Goal: Information Seeking & Learning: Learn about a topic

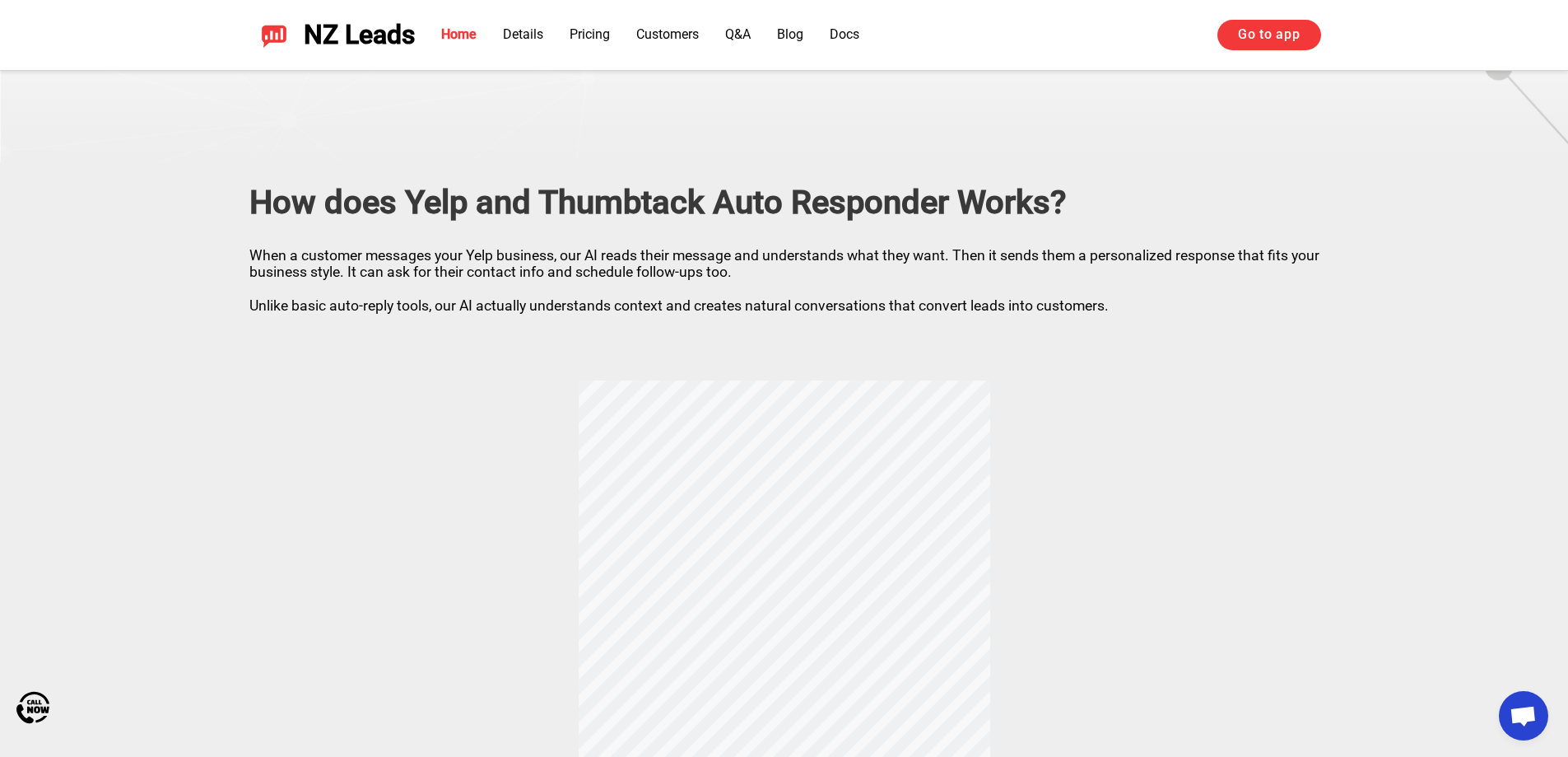
scroll to position [330, 0]
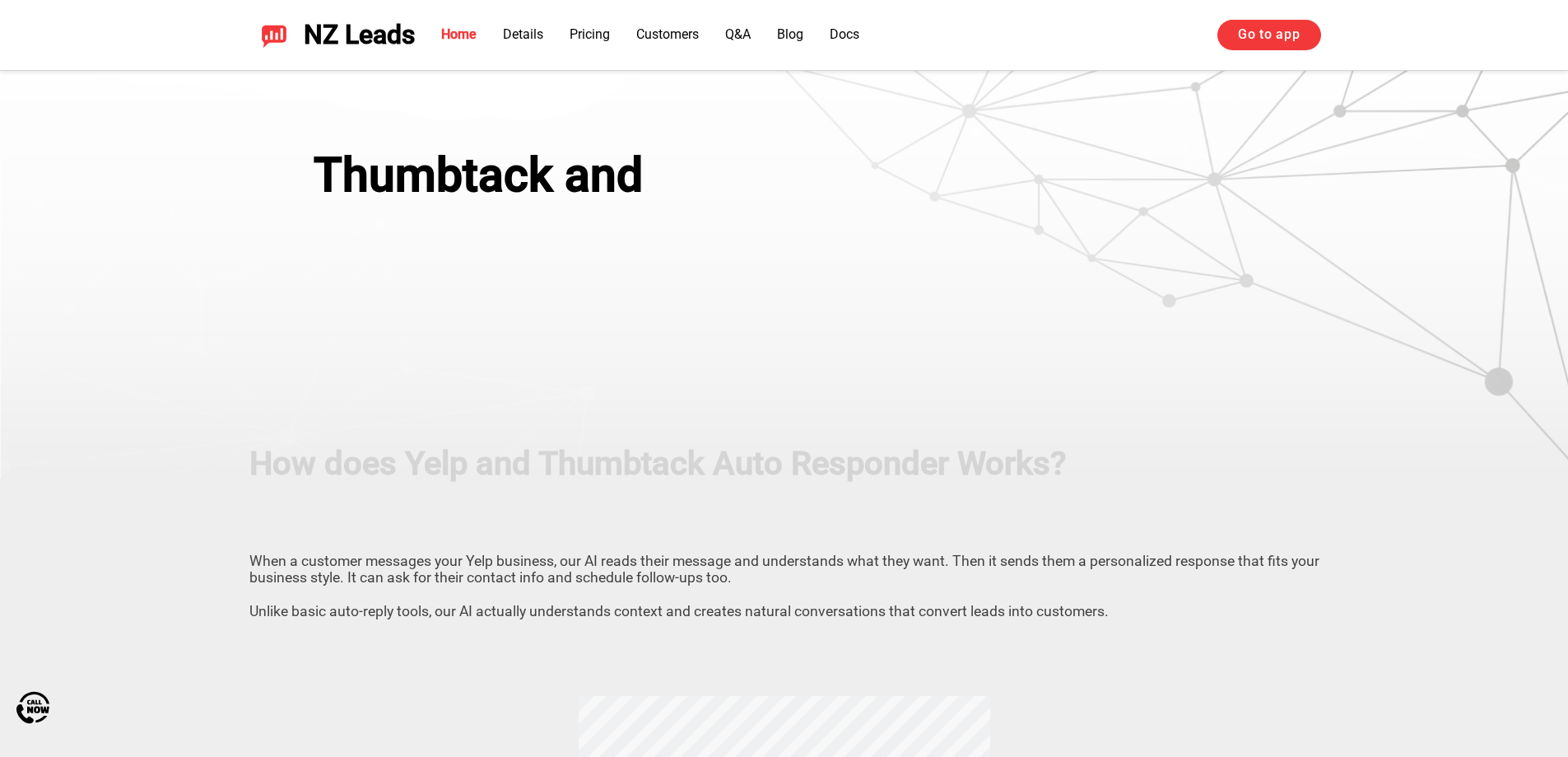
scroll to position [330, 0]
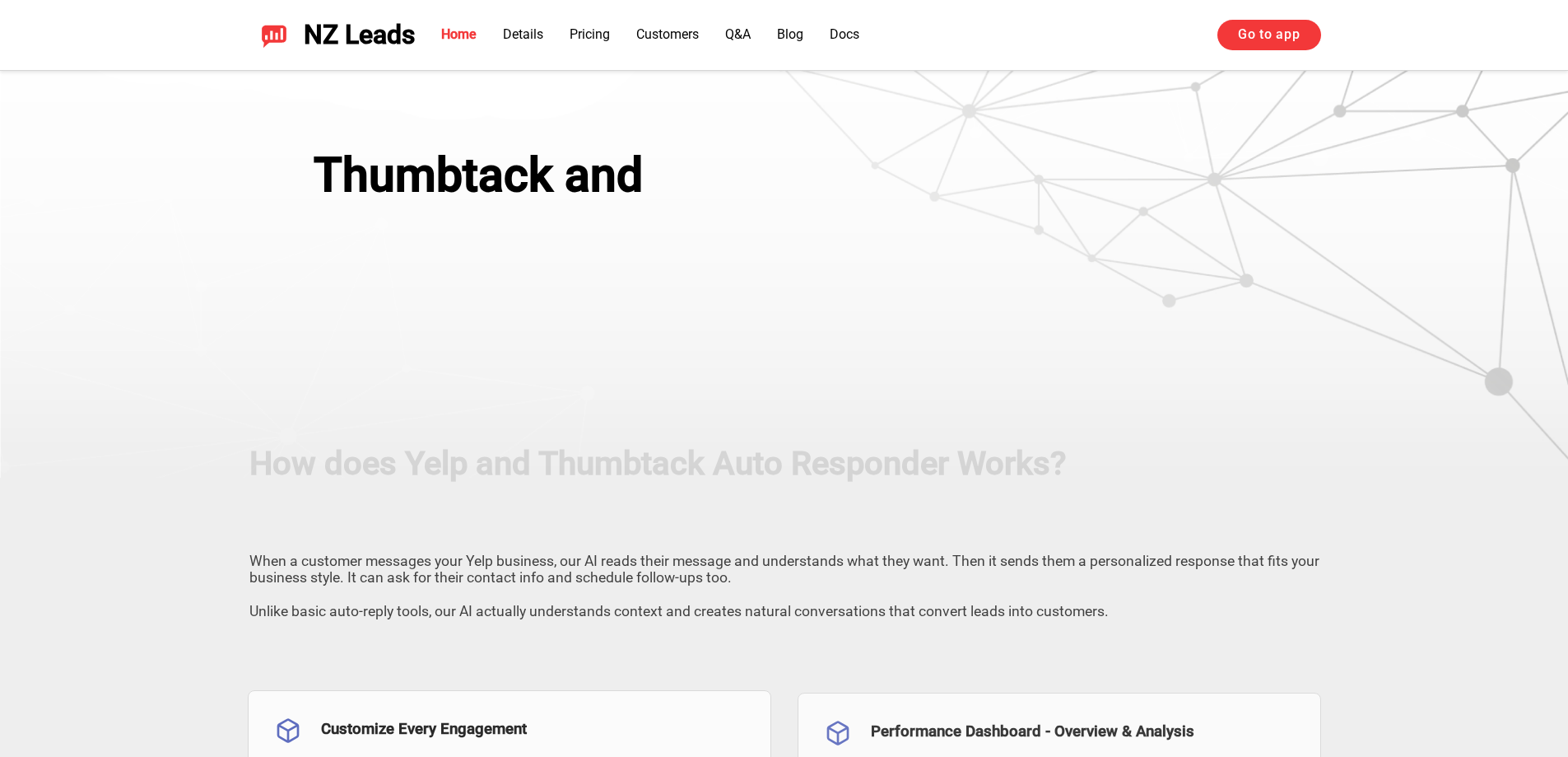
scroll to position [330, 0]
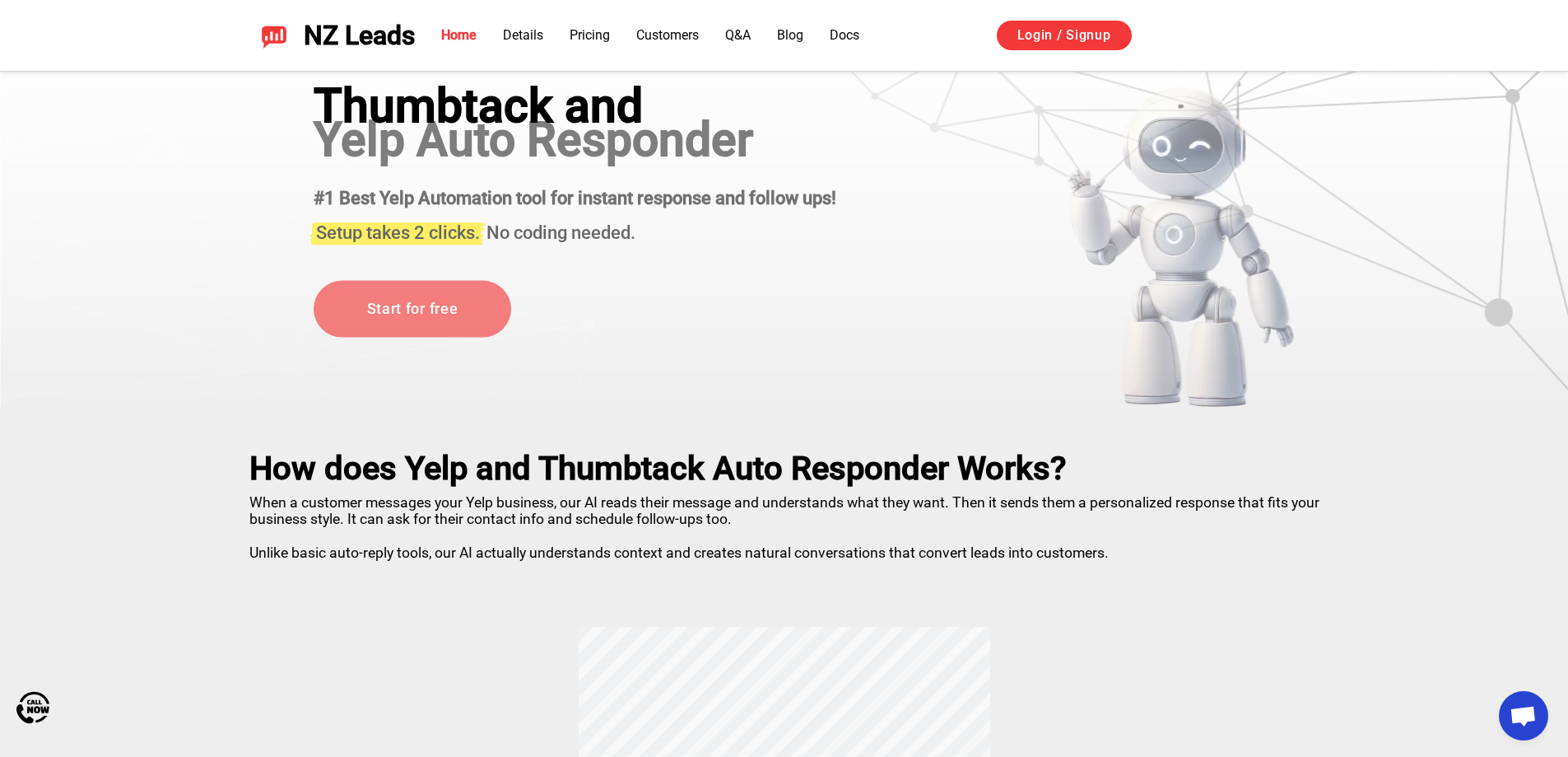
scroll to position [164, 0]
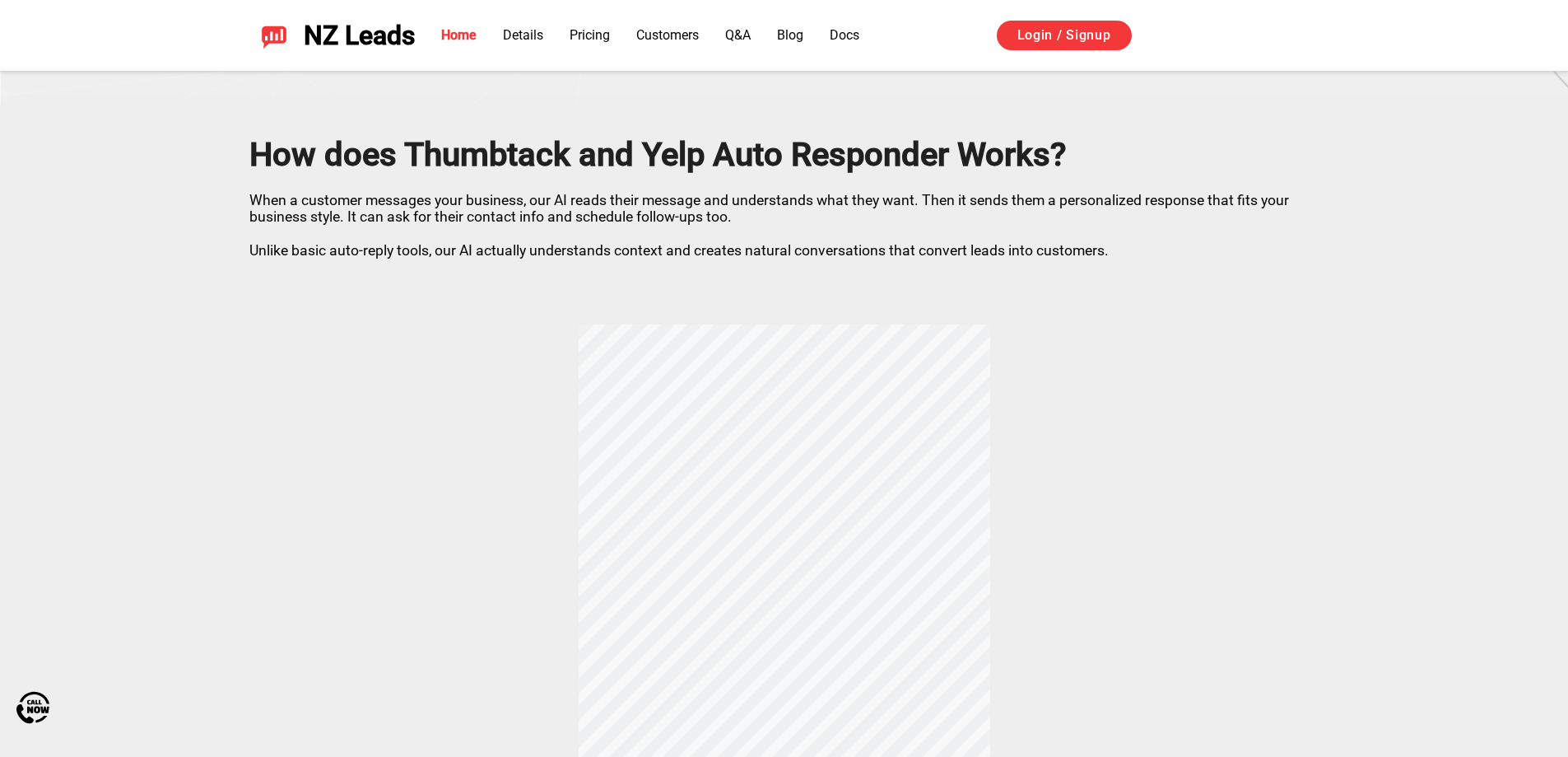
scroll to position [412, 0]
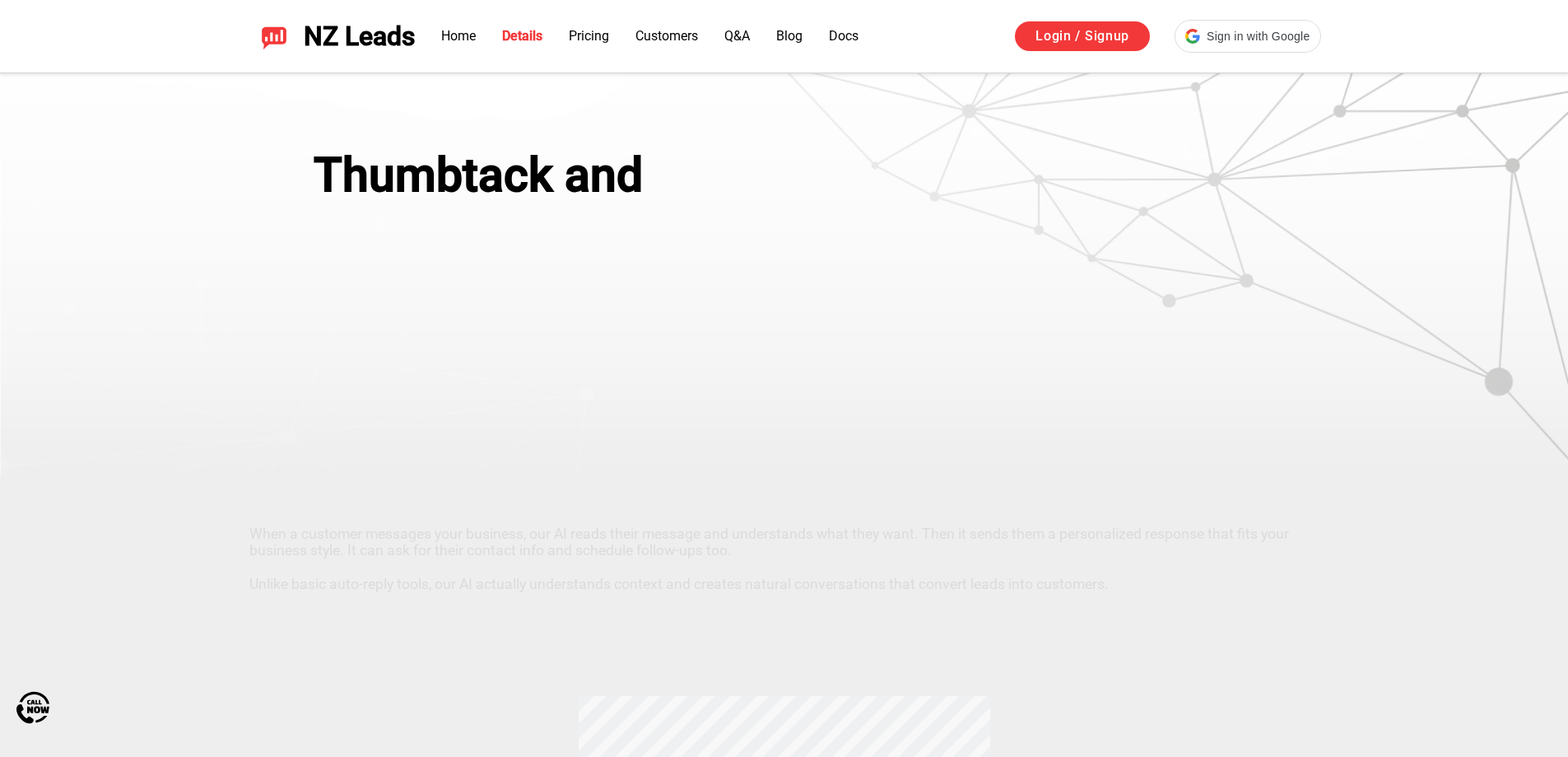
scroll to position [411, 0]
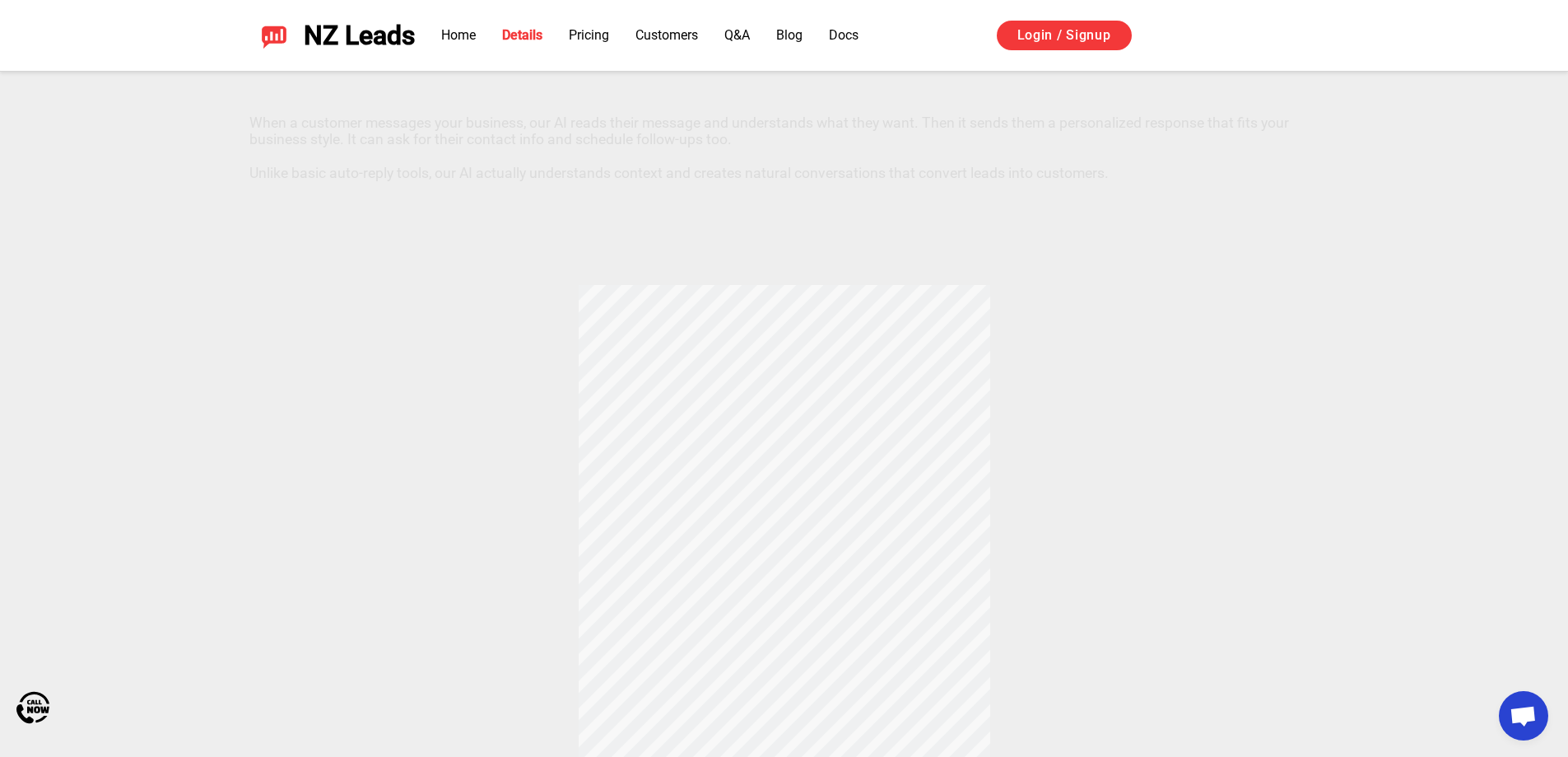
drag, startPoint x: 834, startPoint y: 437, endPoint x: 947, endPoint y: 474, distance: 118.9
click at [947, 474] on div "How does Thumbtack and Yelp Auto Responder Works? When a customer messages your…" at bounding box center [784, 433] width 1153 height 733
click at [1031, 422] on div "How does Thumbtack and Yelp Auto Responder Works? When a customer messages your…" at bounding box center [784, 433] width 1153 height 733
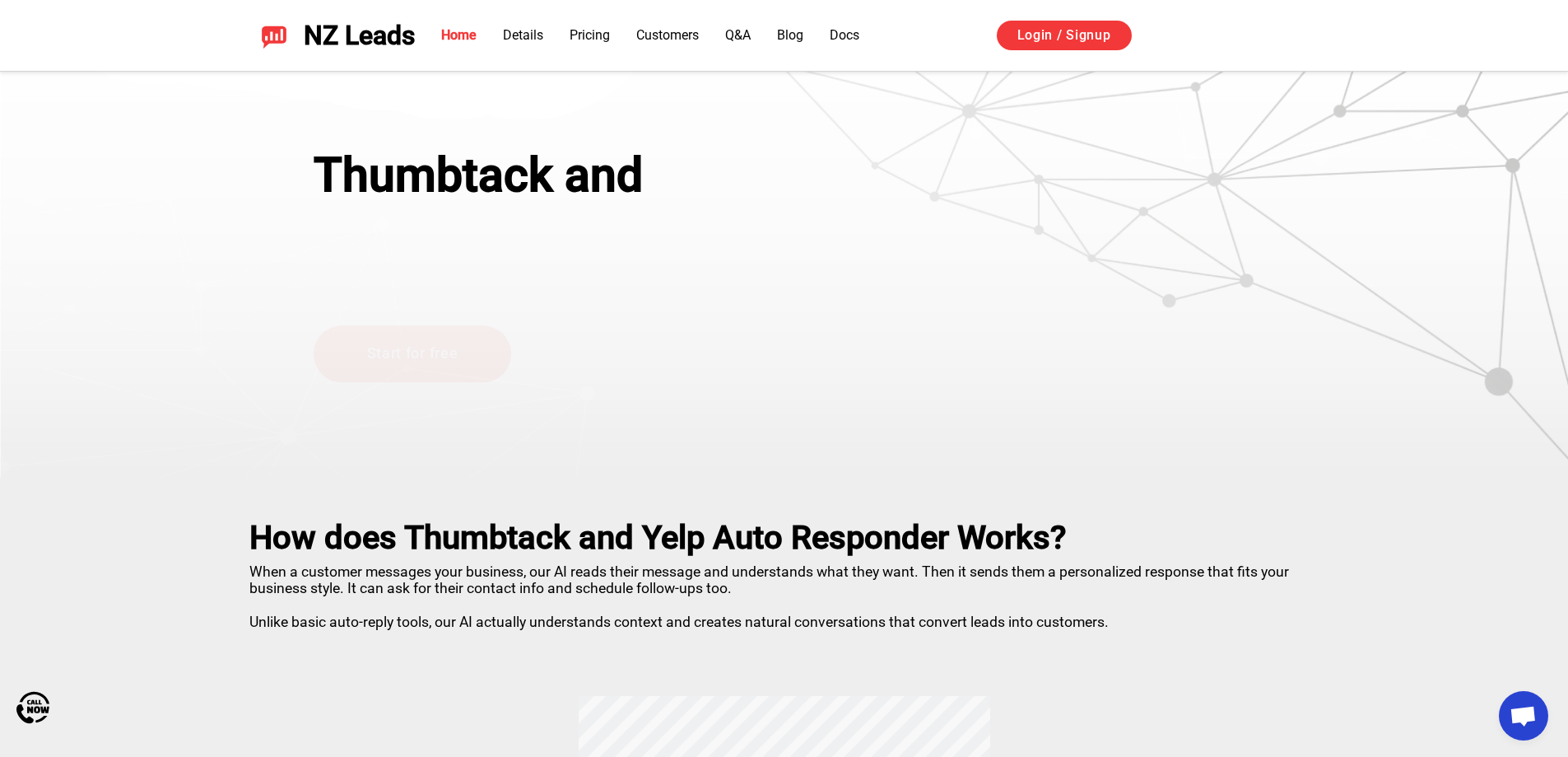
scroll to position [412, 0]
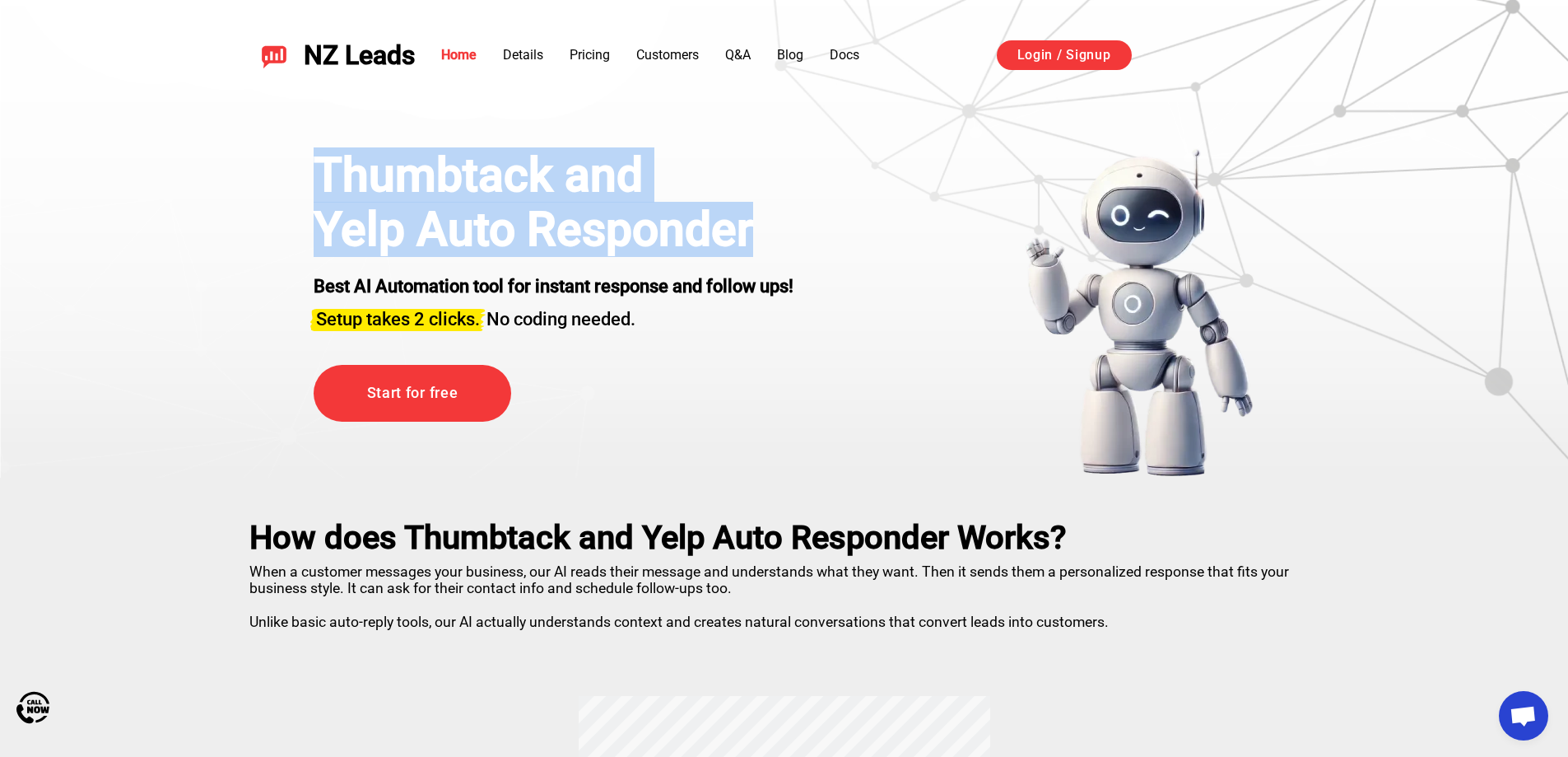
drag, startPoint x: 775, startPoint y: 234, endPoint x: 302, endPoint y: 167, distance: 477.7
click at [299, 167] on div "Thumbtack and Yelp Auto Responder Best AI Automation tool for instant response …" at bounding box center [784, 312] width 1023 height 330
click at [328, 169] on div "Thumbtack and" at bounding box center [552, 175] width 480 height 54
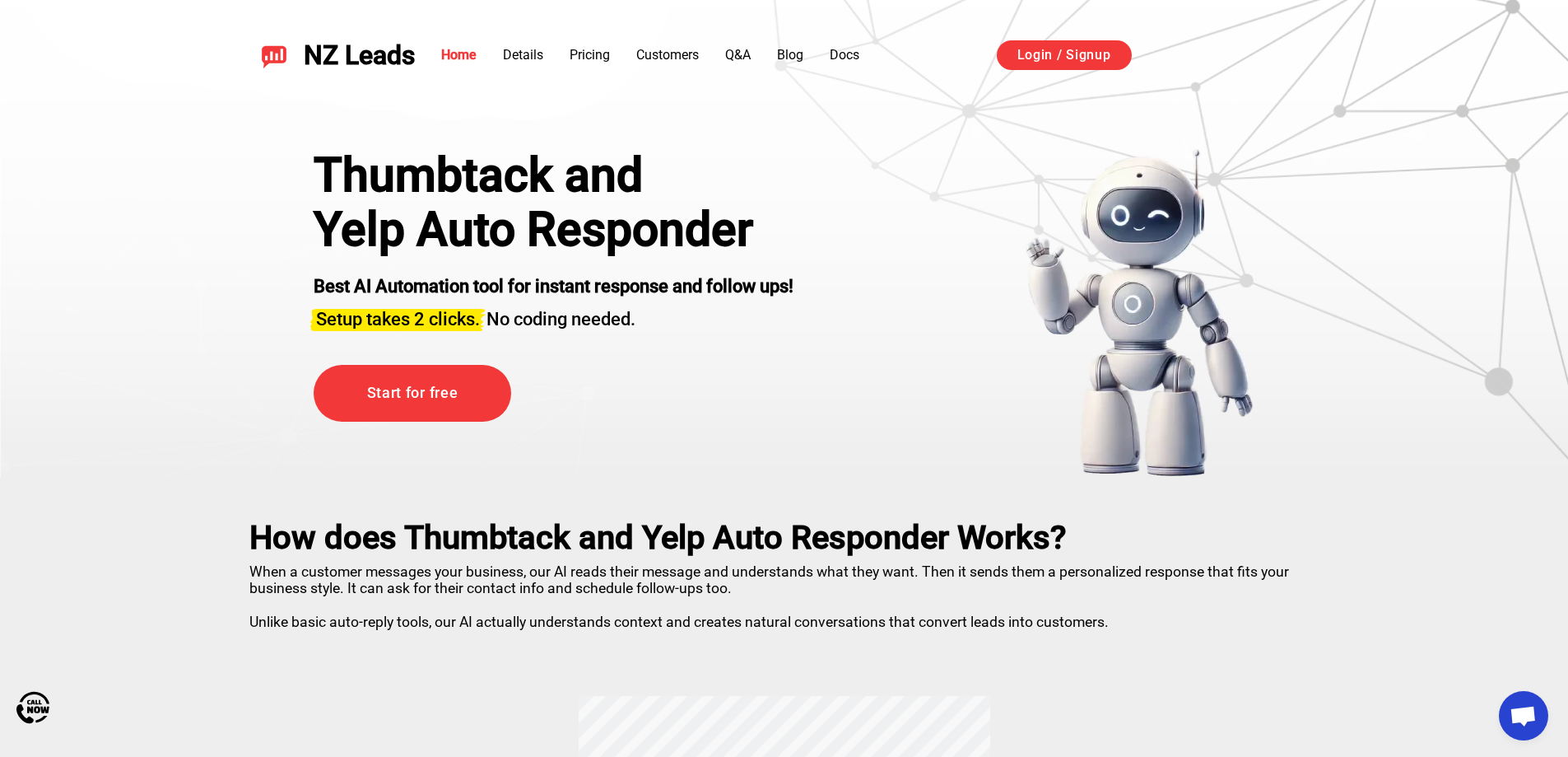
drag, startPoint x: 398, startPoint y: 0, endPoint x: 218, endPoint y: 258, distance: 314.6
click at [218, 258] on div "Thumbtack and Yelp Auto Responder Best AI Automation tool for instant response …" at bounding box center [784, 292] width 1153 height 371
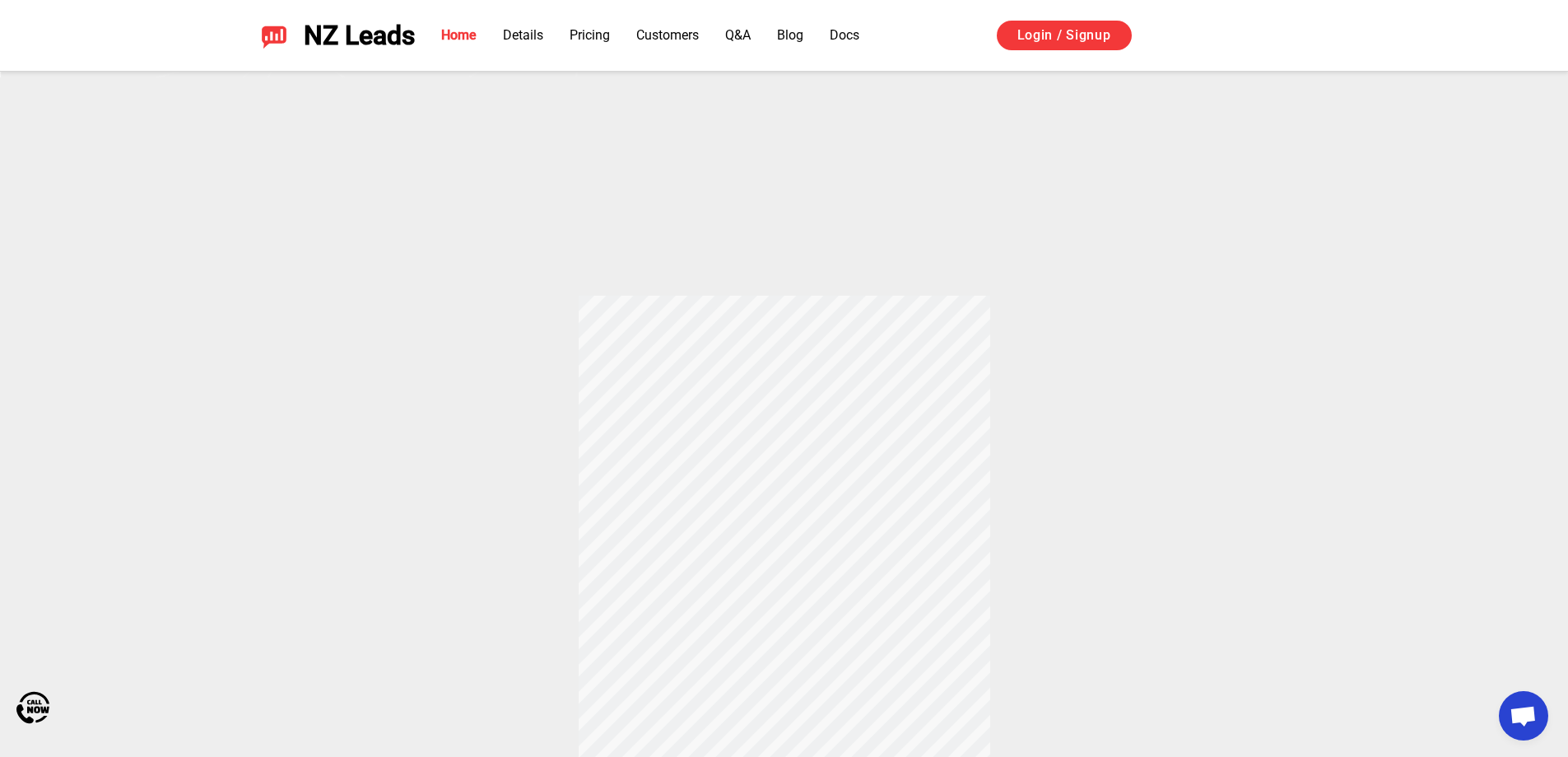
scroll to position [577, 0]
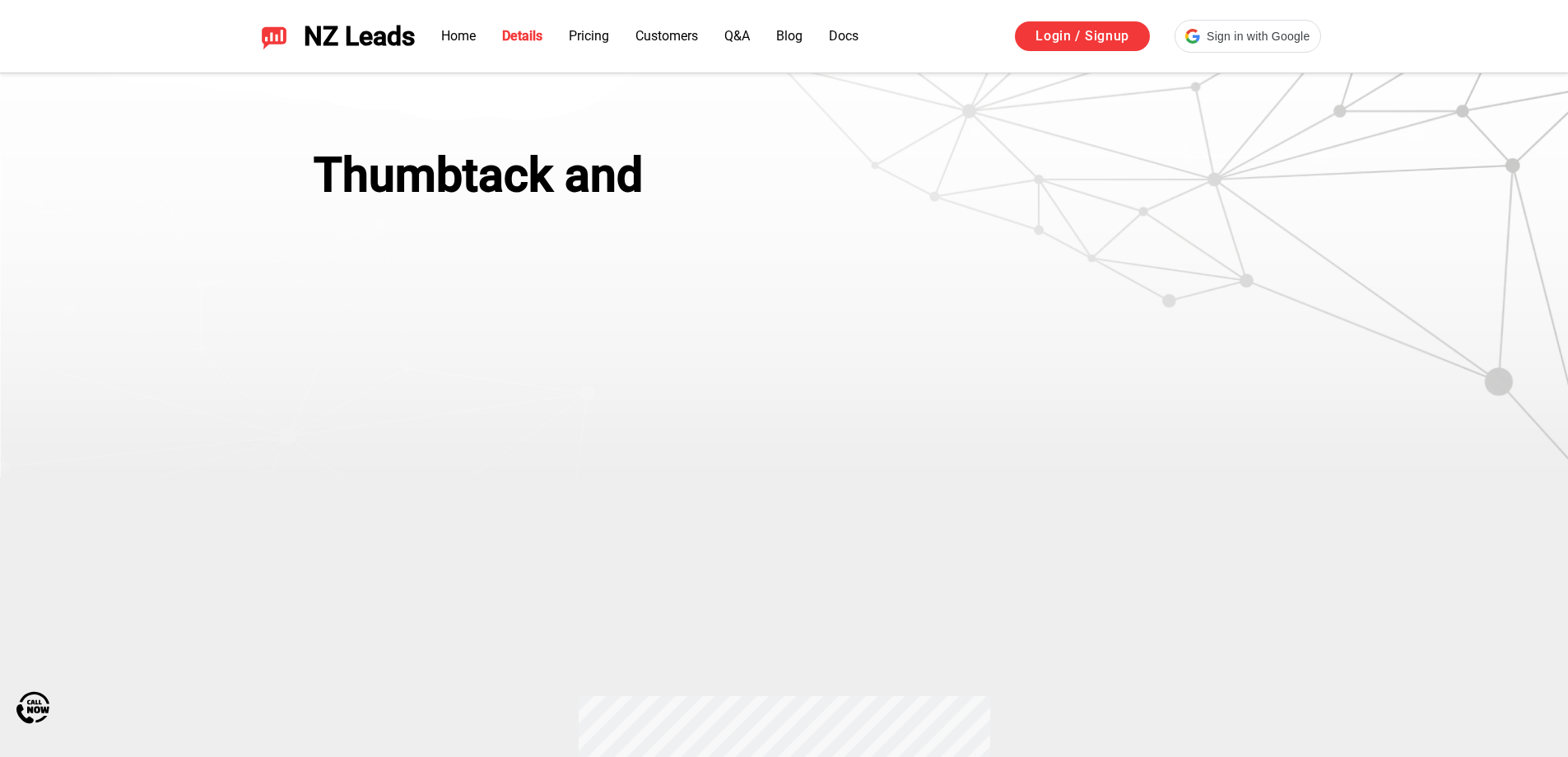
scroll to position [587, 0]
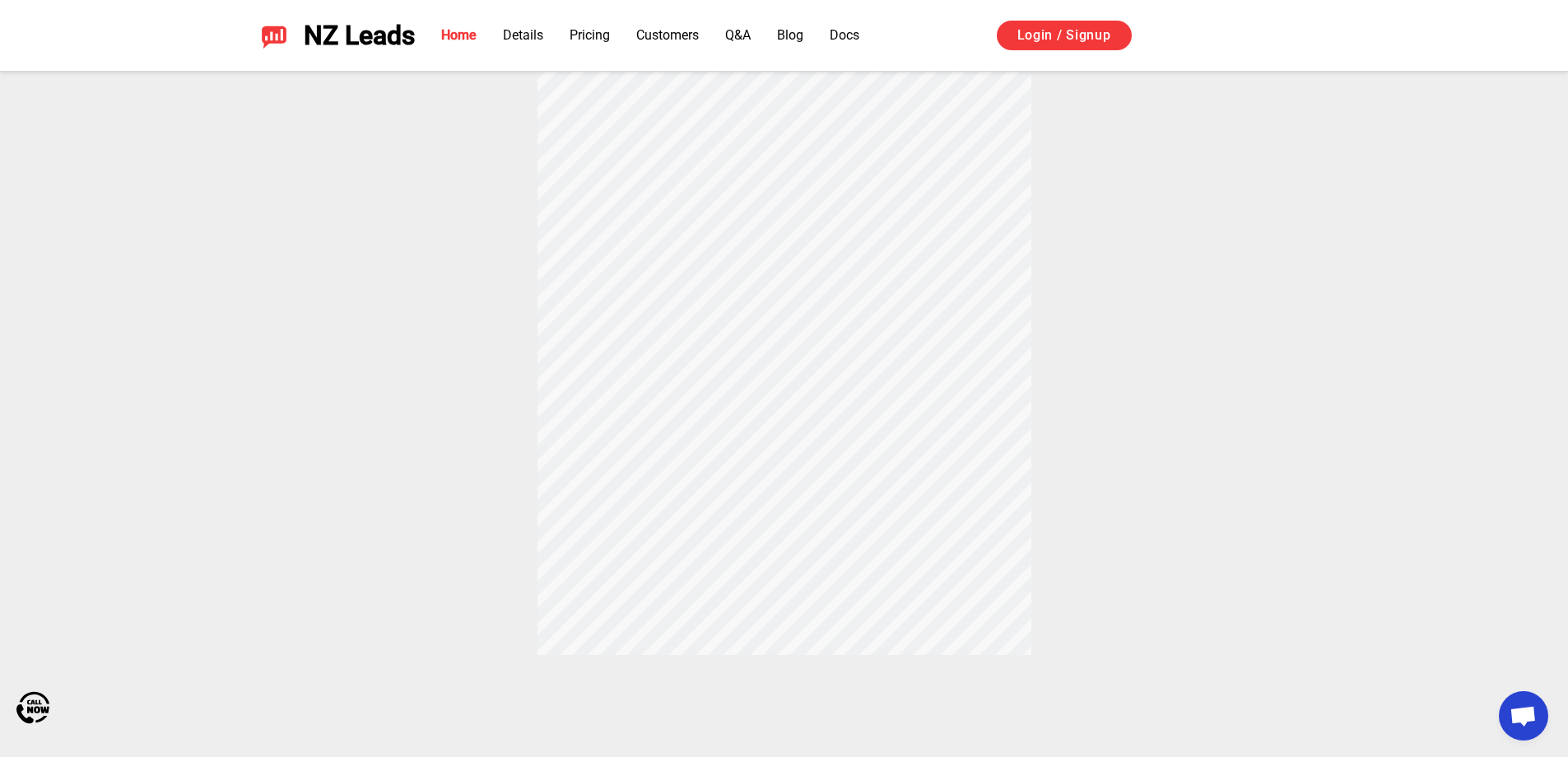
scroll to position [577, 0]
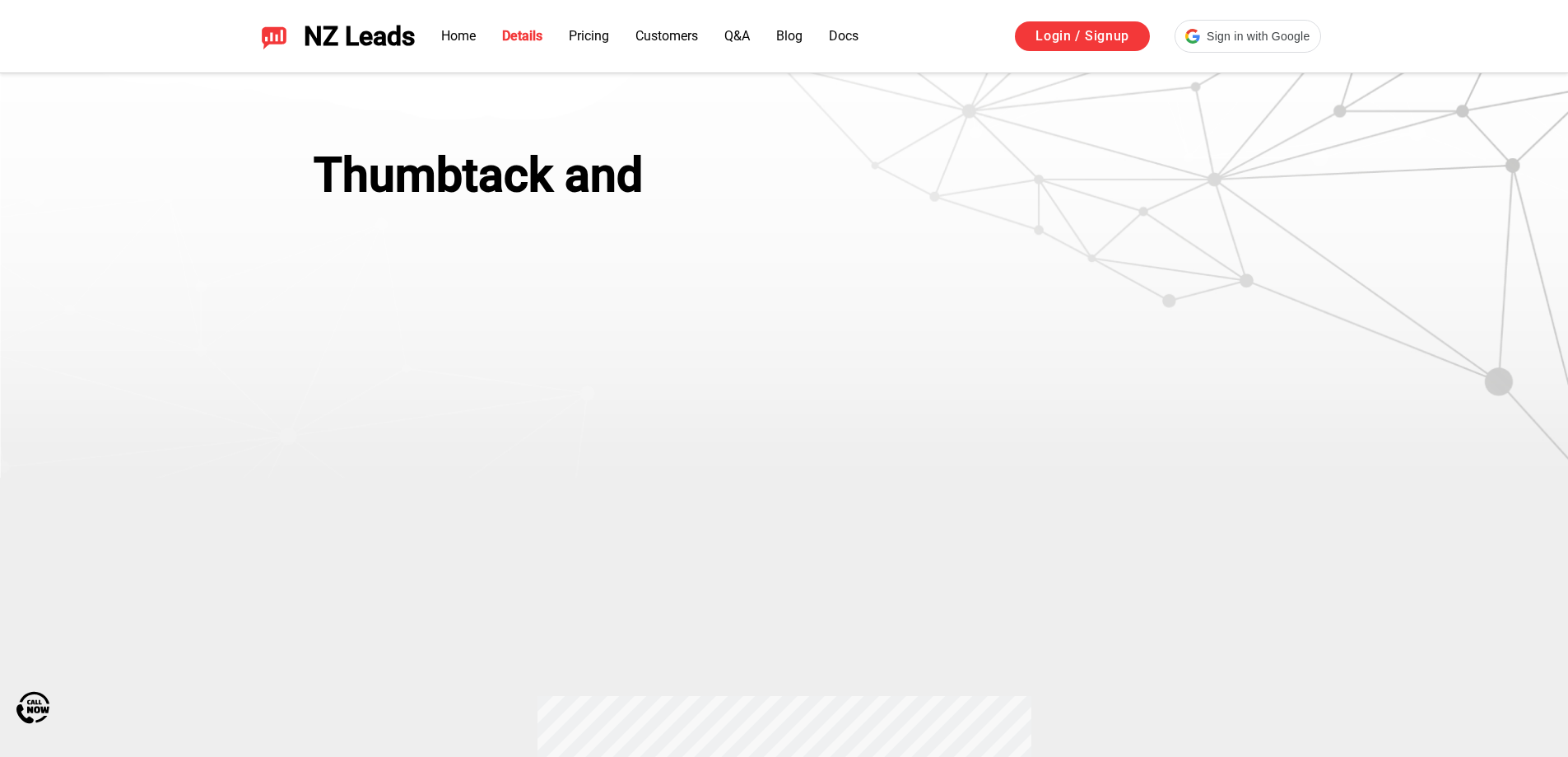
scroll to position [587, 0]
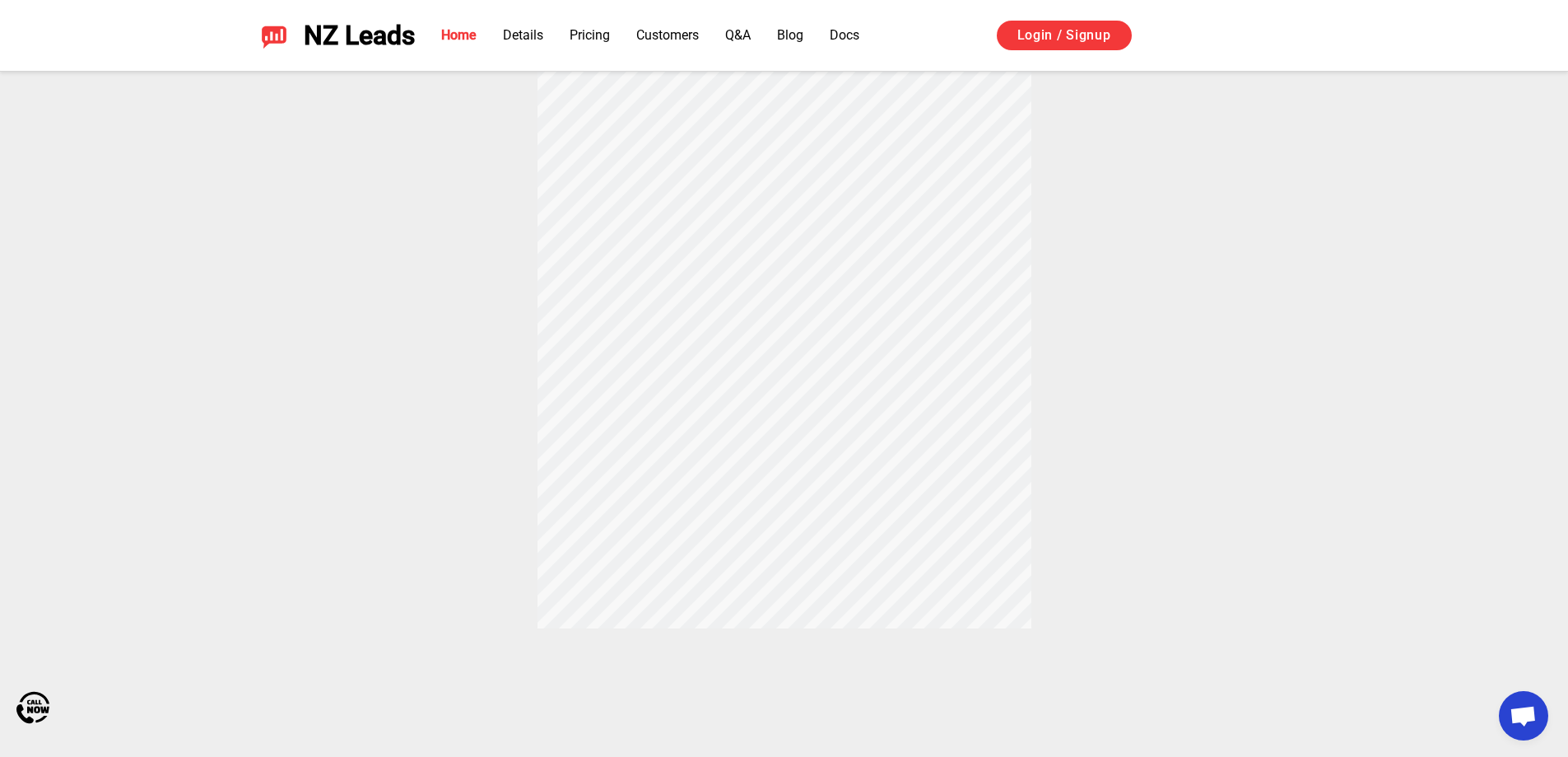
scroll to position [678, 0]
